Goal: Task Accomplishment & Management: Manage account settings

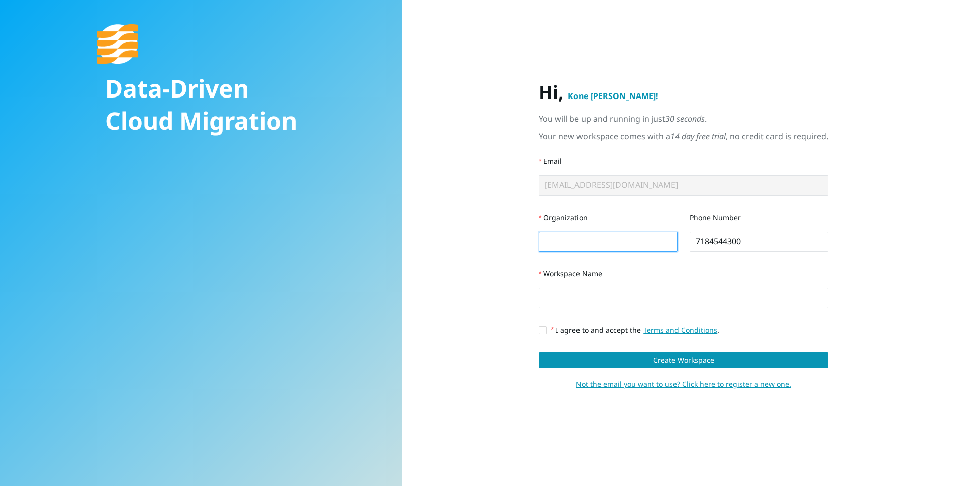
click at [582, 234] on input "Organization" at bounding box center [608, 242] width 139 height 20
type input "nothing"
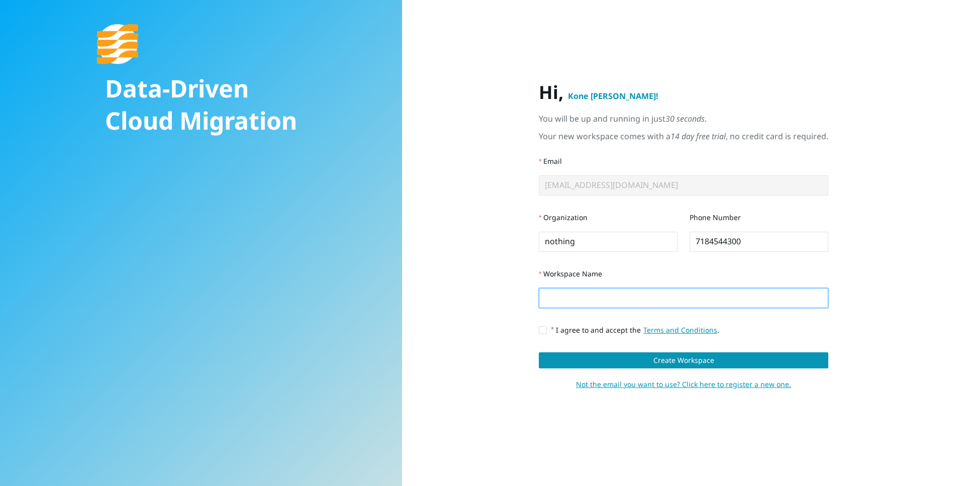
click at [603, 290] on input "Workspace Name" at bounding box center [683, 298] width 289 height 20
click at [547, 328] on span at bounding box center [543, 330] width 8 height 8
click at [546, 328] on input "I agree to and accept the Terms and Conditions ." at bounding box center [542, 329] width 7 height 7
checkbox input "true"
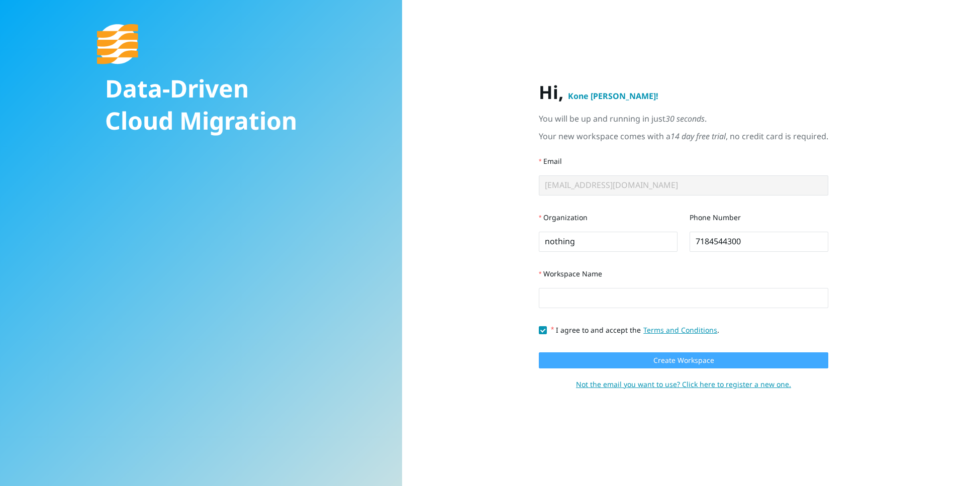
click at [563, 359] on button "Create Workspace" at bounding box center [683, 360] width 289 height 16
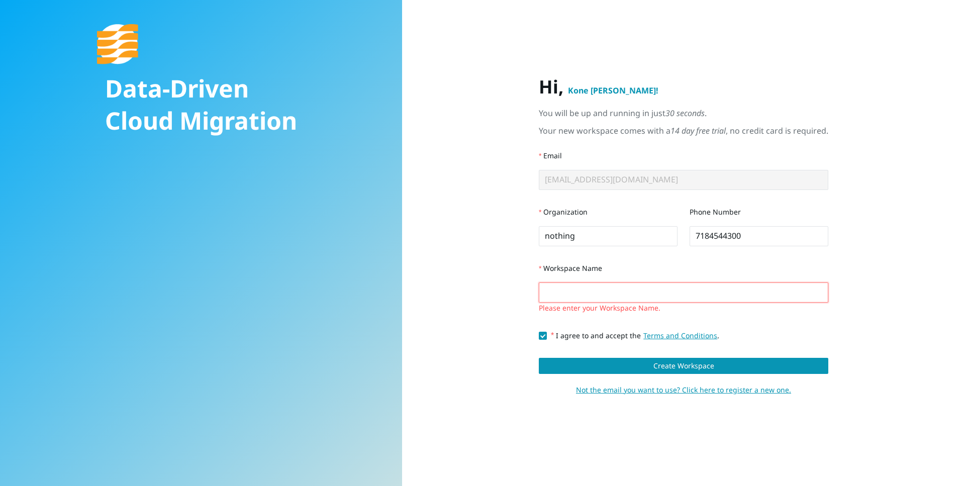
click at [570, 291] on input "Workspace Name" at bounding box center [683, 292] width 289 height 20
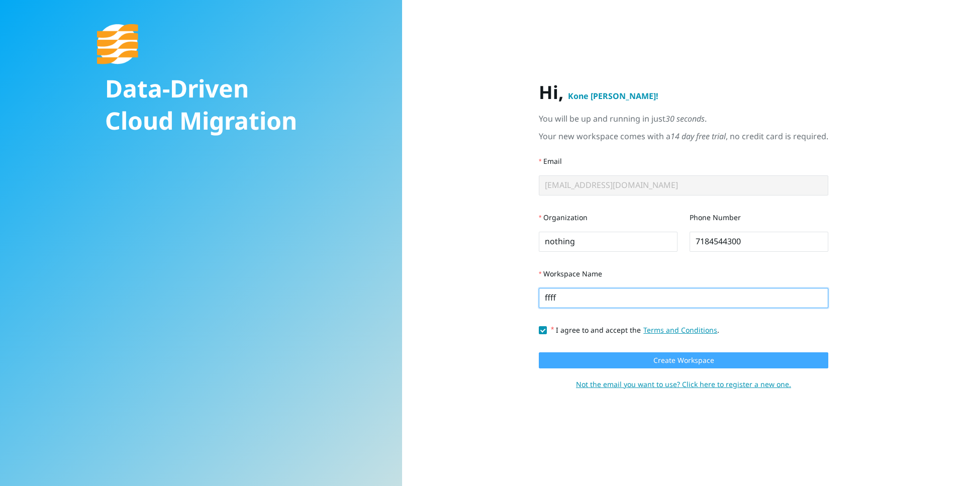
type input "ffff"
click at [580, 358] on button "Create Workspace" at bounding box center [683, 360] width 289 height 16
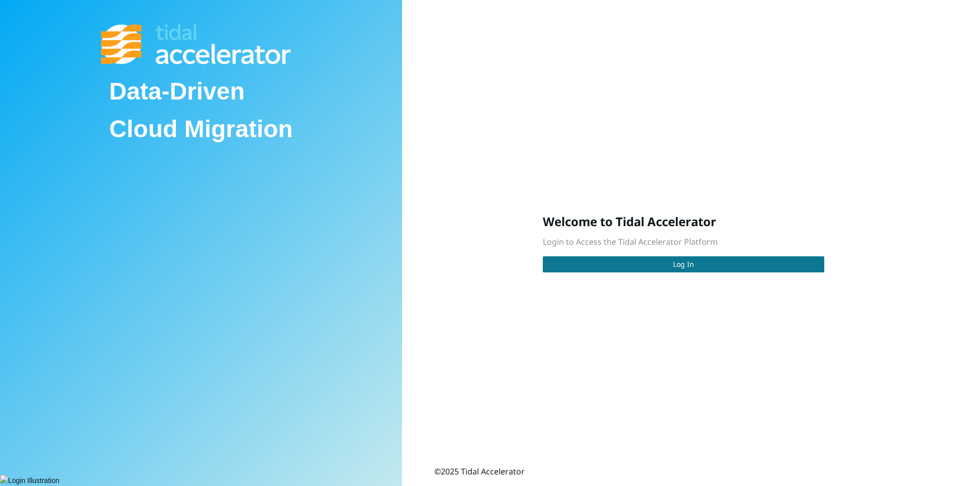
click at [620, 263] on button "Log In" at bounding box center [683, 264] width 281 height 16
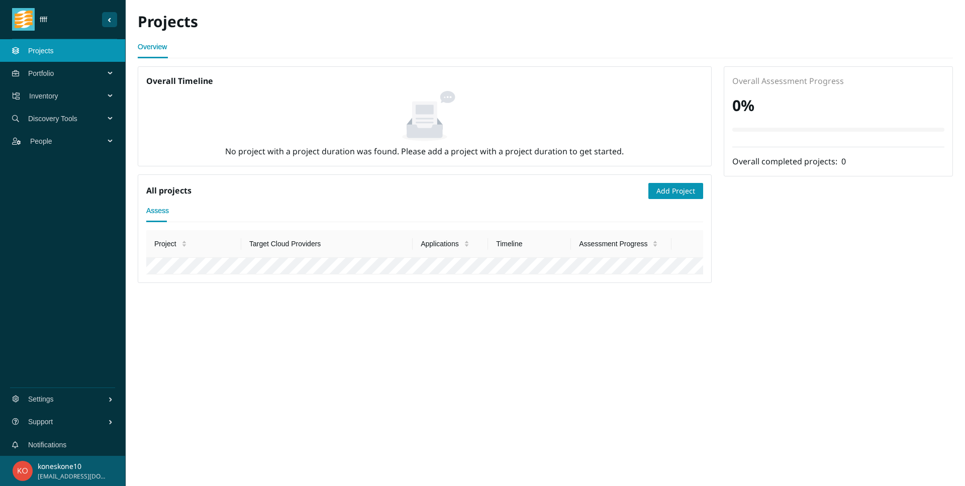
click at [31, 30] on img "Sider Navigation Menu" at bounding box center [24, 19] width 18 height 23
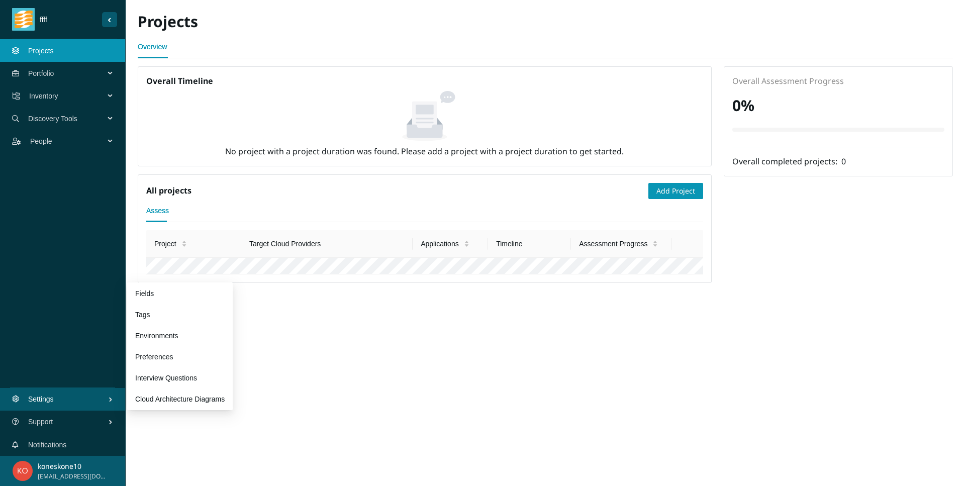
click at [54, 395] on span "Settings" at bounding box center [68, 399] width 80 height 30
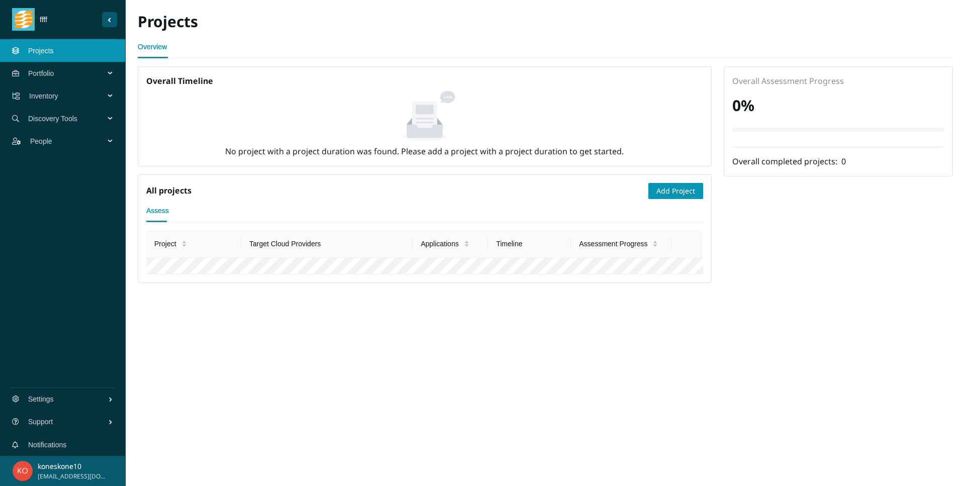
click at [42, 467] on p "koneskone10" at bounding box center [73, 466] width 70 height 11
click at [14, 464] on button "koneskone10 [EMAIL_ADDRESS][DOMAIN_NAME]" at bounding box center [62, 471] width 125 height 30
click at [109, 18] on button "Sider Navigation Menu" at bounding box center [109, 19] width 15 height 15
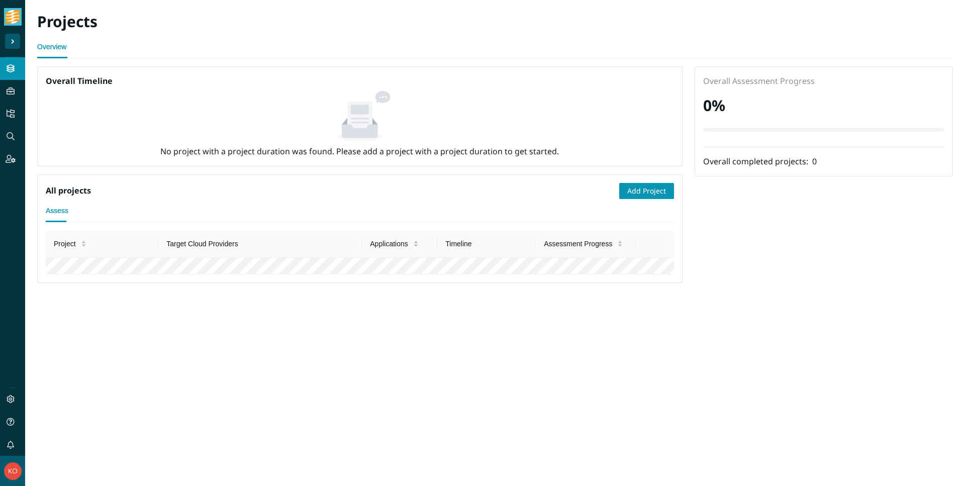
click at [15, 32] on div "Sider Navigation Menu" at bounding box center [12, 28] width 15 height 57
click at [14, 160] on icon "Sider Navigation Menu" at bounding box center [10, 159] width 7 height 18
click at [36, 163] on link "Users" at bounding box center [44, 159] width 19 height 8
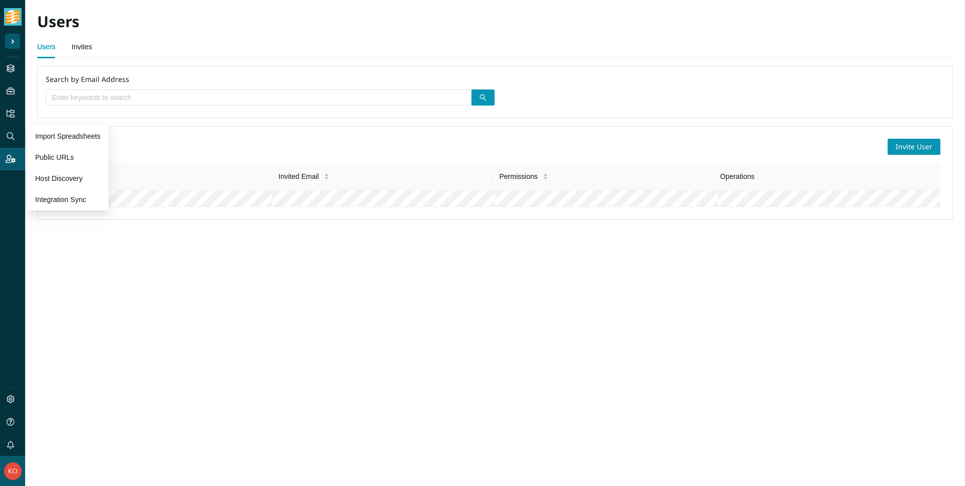
click at [15, 136] on div "Discovery Tools" at bounding box center [12, 136] width 25 height 23
click at [10, 116] on icon "Sider Navigation Menu" at bounding box center [10, 114] width 7 height 18
click at [12, 96] on icon "Sider Navigation Menu" at bounding box center [10, 91] width 7 height 18
click at [10, 112] on icon "Sider Navigation Menu" at bounding box center [10, 114] width 7 height 18
click at [57, 115] on link "Dashboard" at bounding box center [52, 114] width 35 height 8
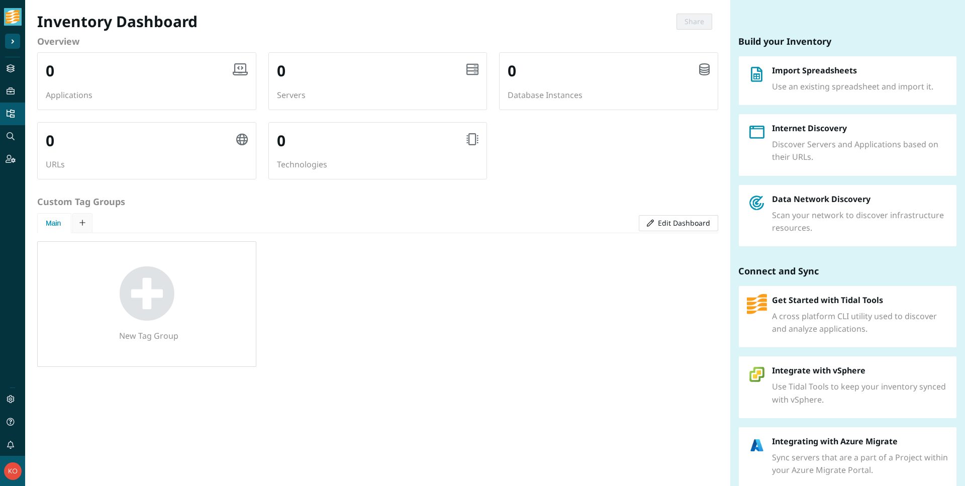
click at [16, 85] on div "Portfolio" at bounding box center [12, 91] width 25 height 23
click at [12, 72] on icon "Sider Navigation Menu" at bounding box center [10, 69] width 7 height 18
